Goal: Task Accomplishment & Management: Complete application form

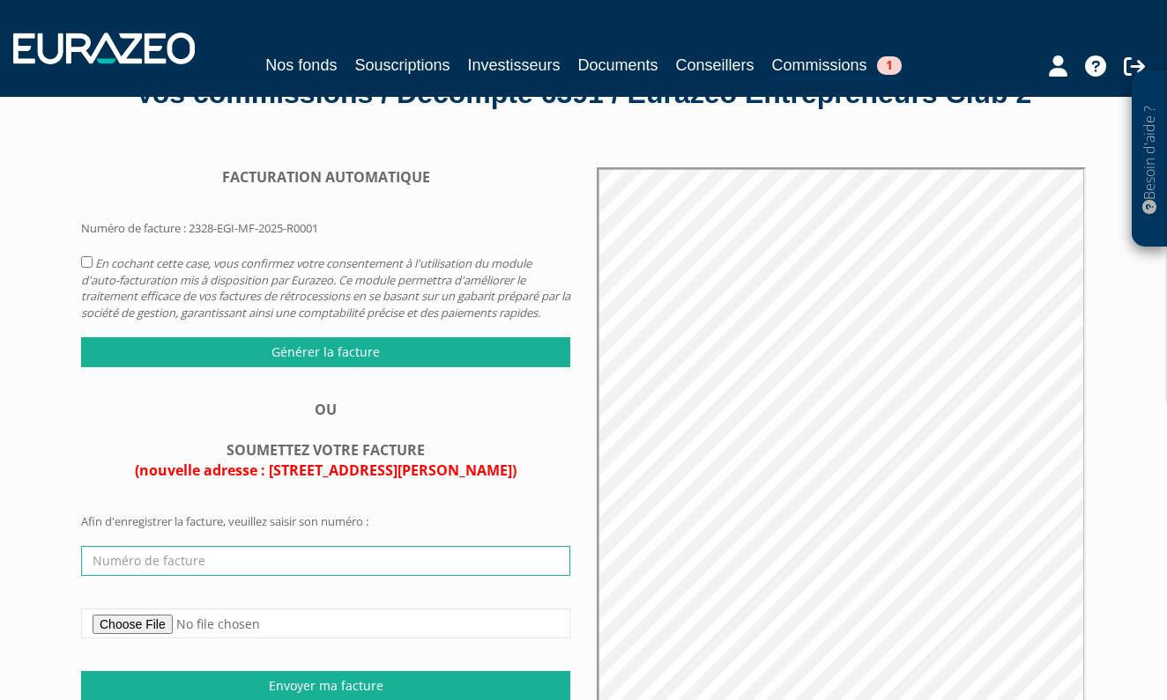
click at [255, 560] on input "text" at bounding box center [325, 561] width 489 height 30
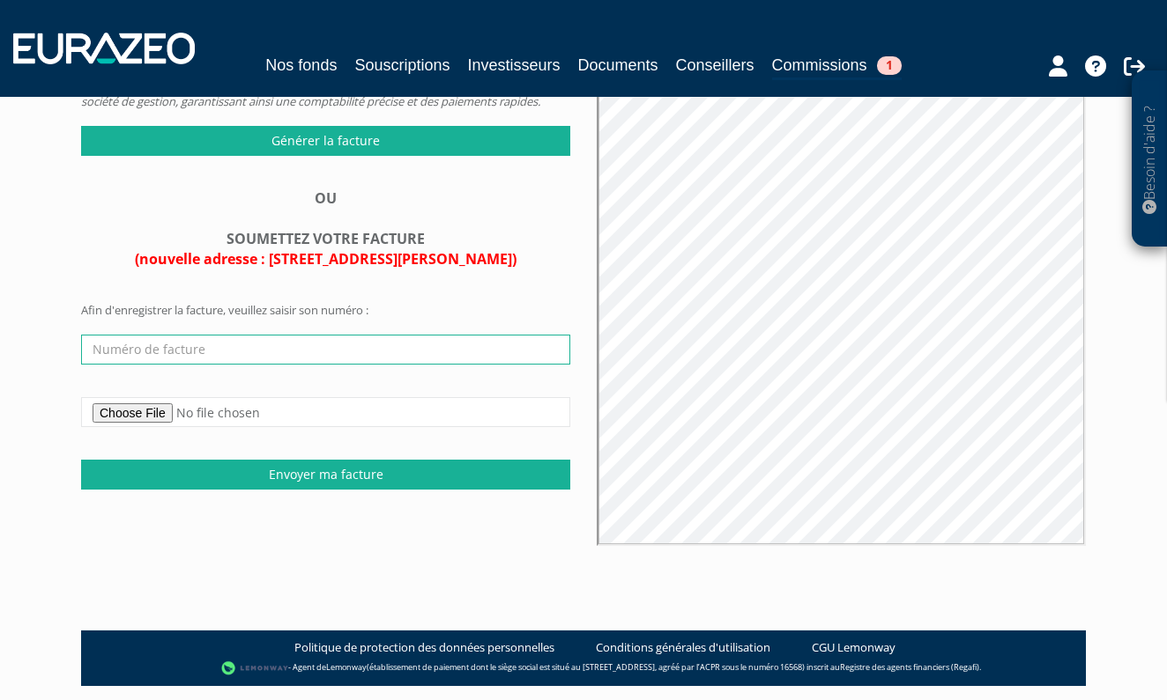
scroll to position [324, 0]
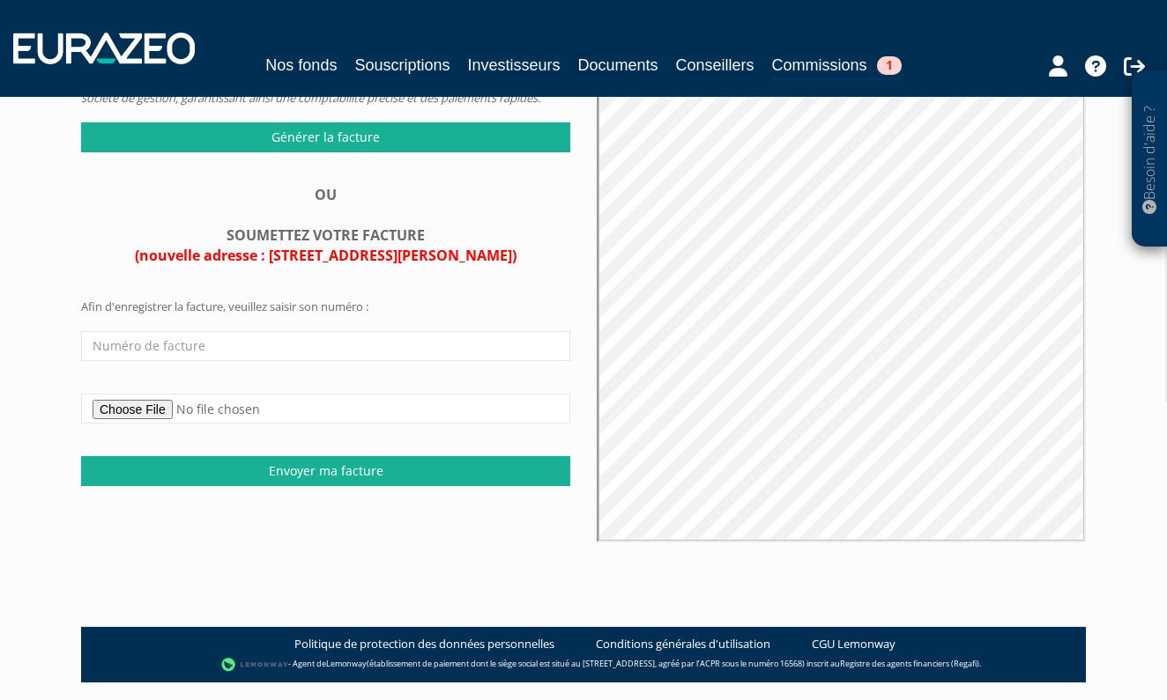
click at [176, 410] on input "file" at bounding box center [325, 409] width 489 height 30
type input "C:\fakepath\Facture-EURAZEO GLOBAL INVESTOR-LEGACY GESTION PRIVÉE-F-2025-08-11…"
click at [337, 342] on input "text" at bounding box center [325, 346] width 489 height 30
paste input "F-2025-08-11-95"
type input "F-2025-08-11-95"
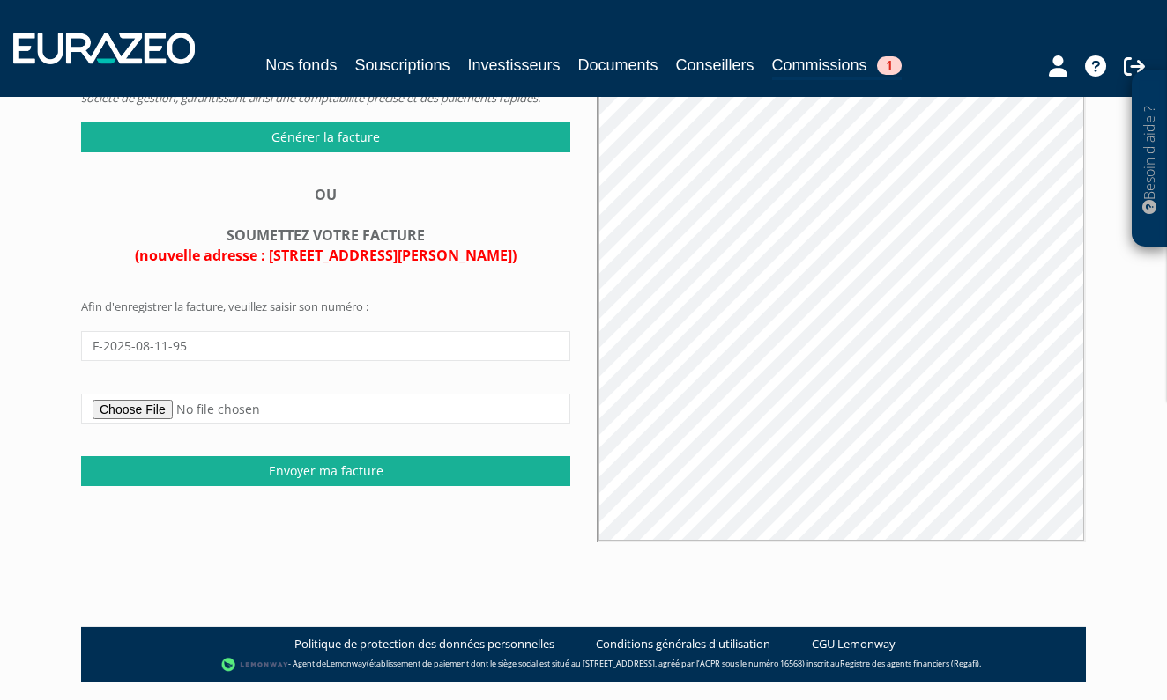
click at [246, 572] on main "FACTURATION AUTOMATIQUE Générer la facture OU F-2025-08-11-95" at bounding box center [583, 276] width 1031 height 700
click at [300, 463] on input "Envoyer ma facture" at bounding box center [325, 471] width 489 height 30
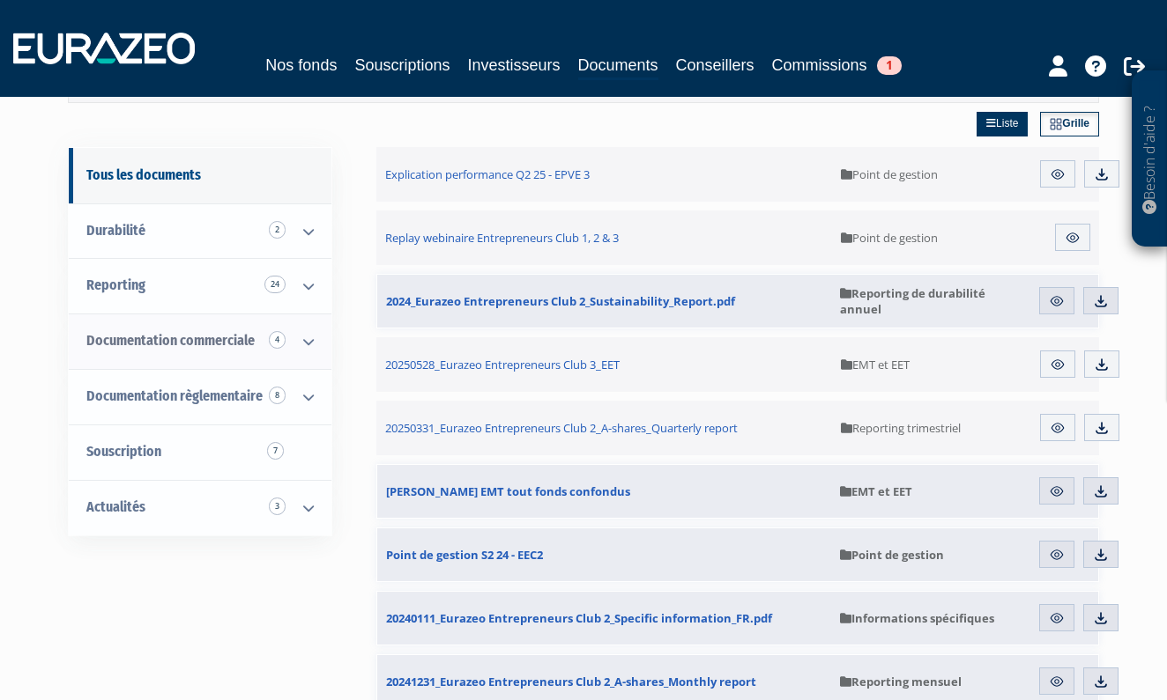
scroll to position [150, 0]
click at [159, 443] on span "Souscription 7" at bounding box center [123, 449] width 75 height 17
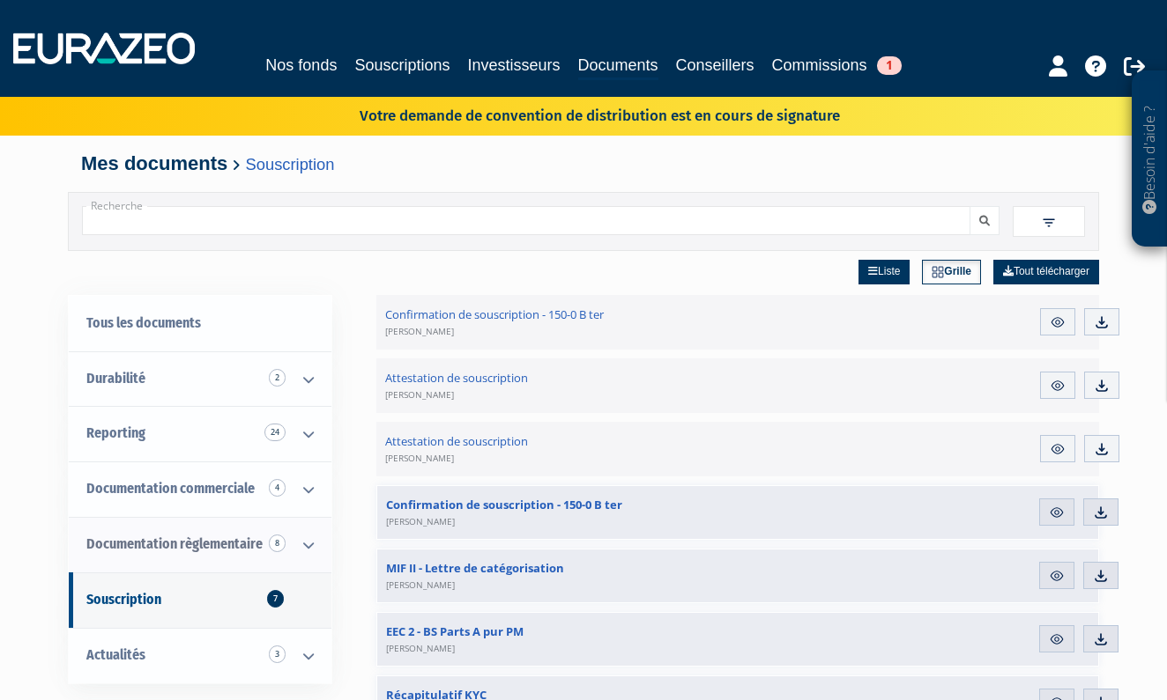
click at [170, 547] on span "Documentation règlementaire 8" at bounding box center [174, 544] width 176 height 17
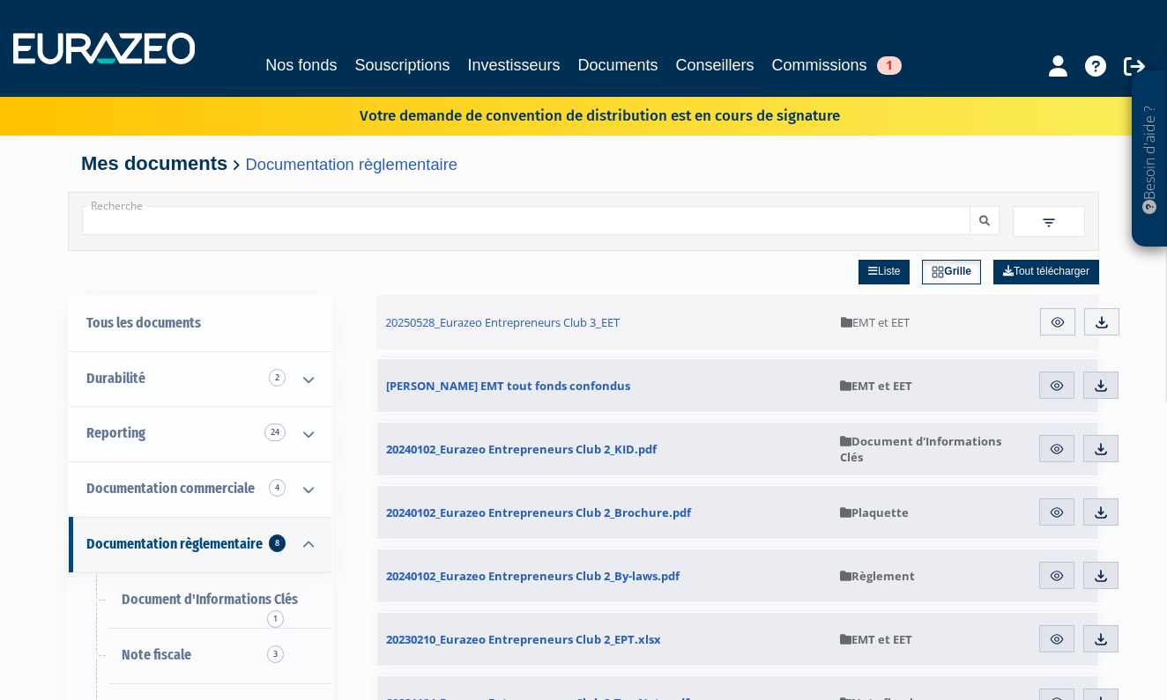
click at [1054, 74] on icon at bounding box center [1057, 66] width 19 height 21
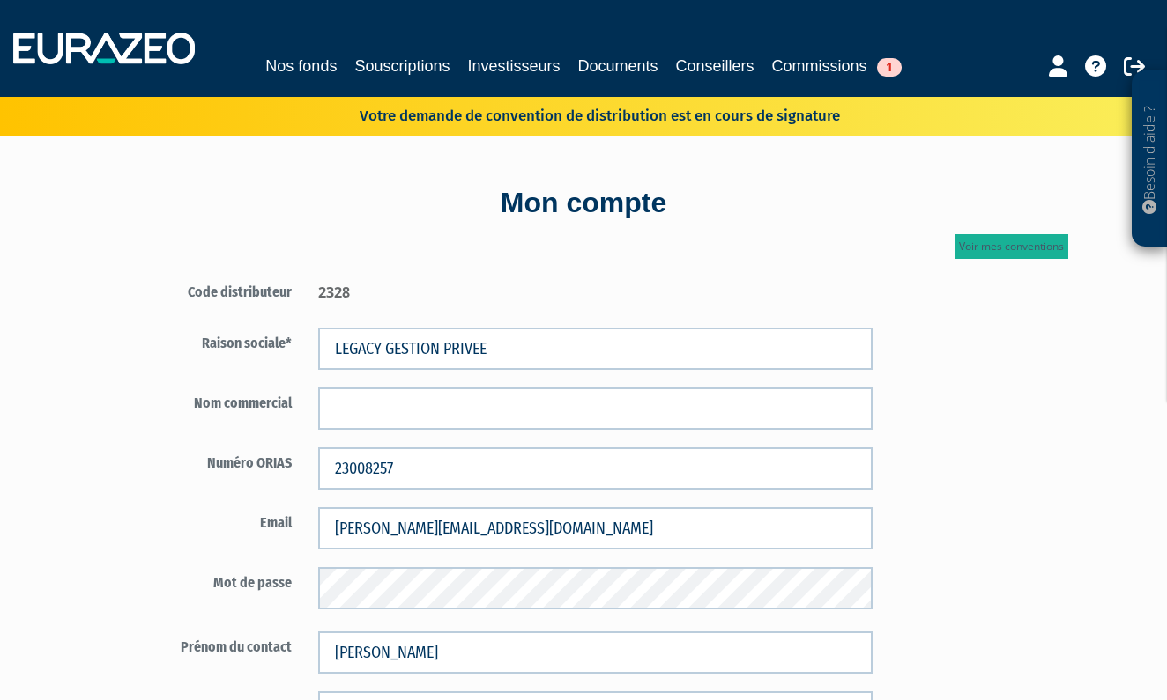
click at [1021, 256] on link "Voir mes conventions" at bounding box center [1011, 246] width 114 height 25
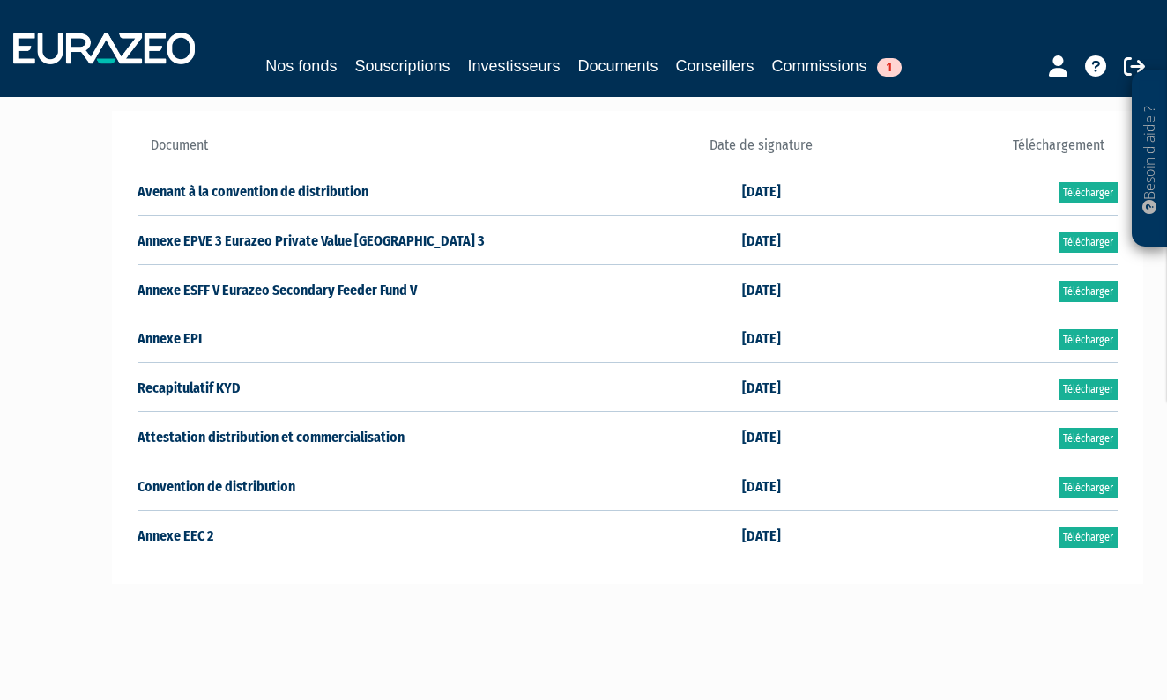
scroll to position [169, 0]
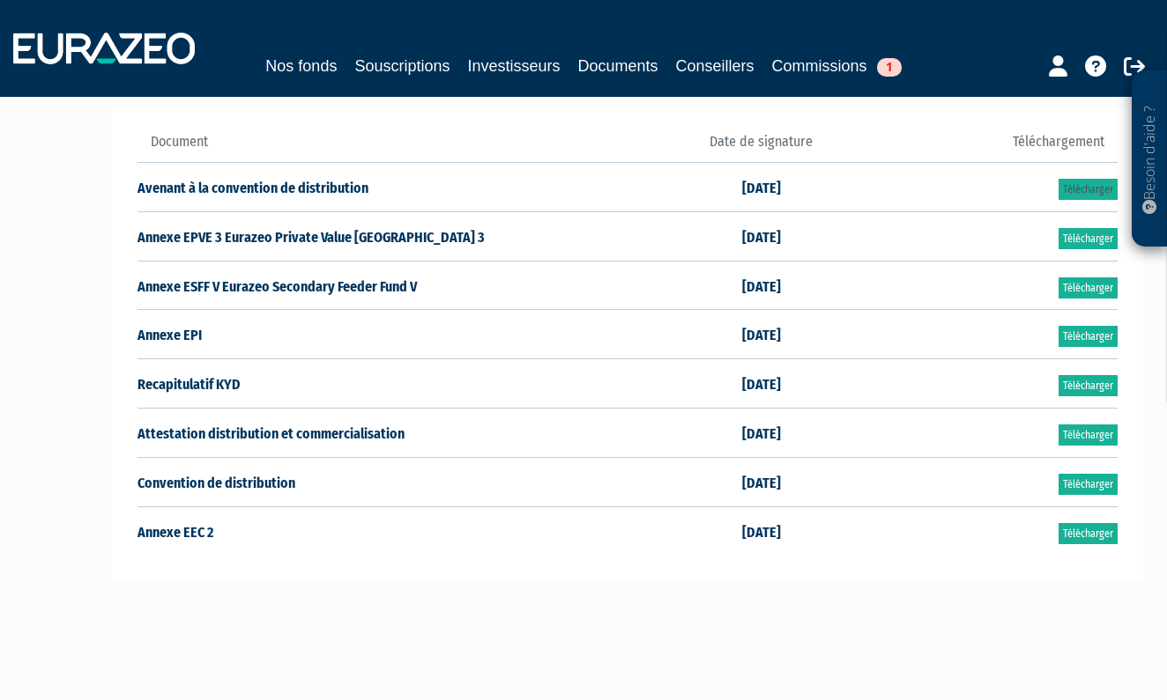
click at [1085, 192] on link "Télécharger" at bounding box center [1087, 189] width 59 height 21
click at [1103, 530] on link "Télécharger" at bounding box center [1087, 533] width 59 height 21
